Goal: Information Seeking & Learning: Check status

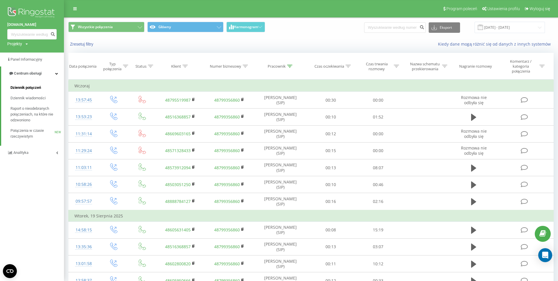
click at [25, 90] on span "Dziennik połączeń" at bounding box center [25, 88] width 31 height 6
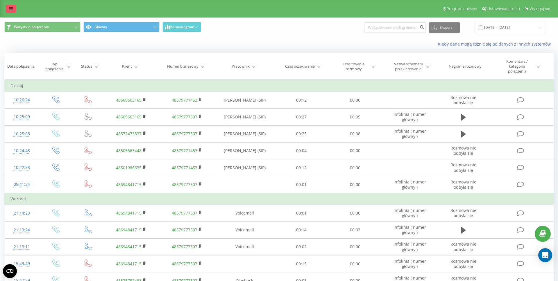
click at [13, 8] on link at bounding box center [11, 9] width 10 height 8
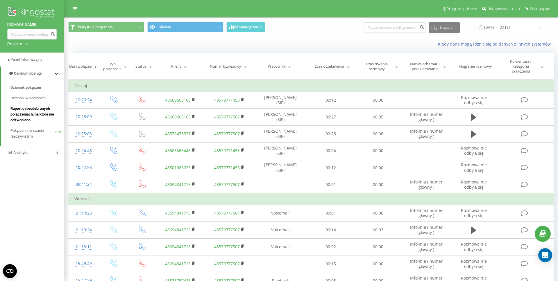
click at [18, 112] on span "Raport o nieodebranych połączeniach, na które nie odzwoniono" at bounding box center [35, 114] width 51 height 17
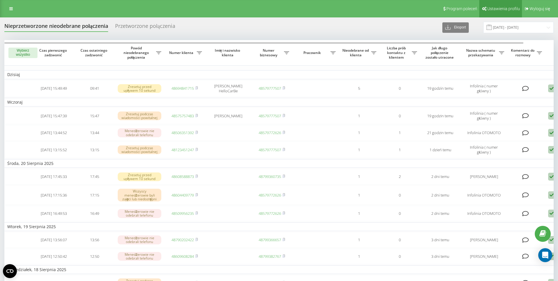
click at [501, 10] on span "Ustawienia profilu" at bounding box center [503, 8] width 33 height 5
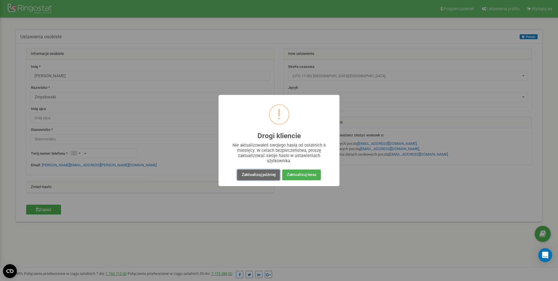
click at [258, 176] on button "Zaktualizuj później" at bounding box center [258, 175] width 42 height 11
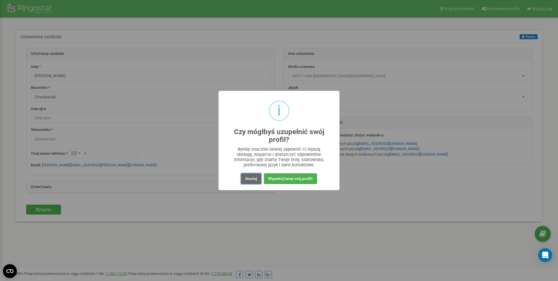
click at [250, 179] on button "Anuluj" at bounding box center [251, 178] width 20 height 11
